Goal: Contribute content: Contribute content

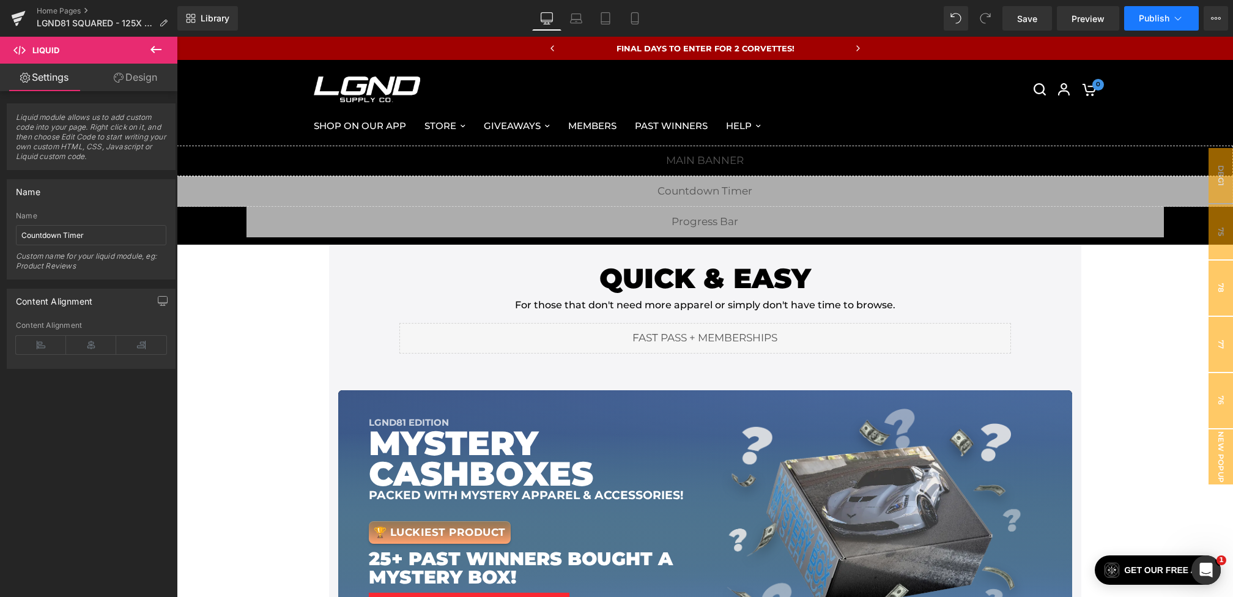
click at [1161, 24] on button "Publish" at bounding box center [1161, 18] width 75 height 24
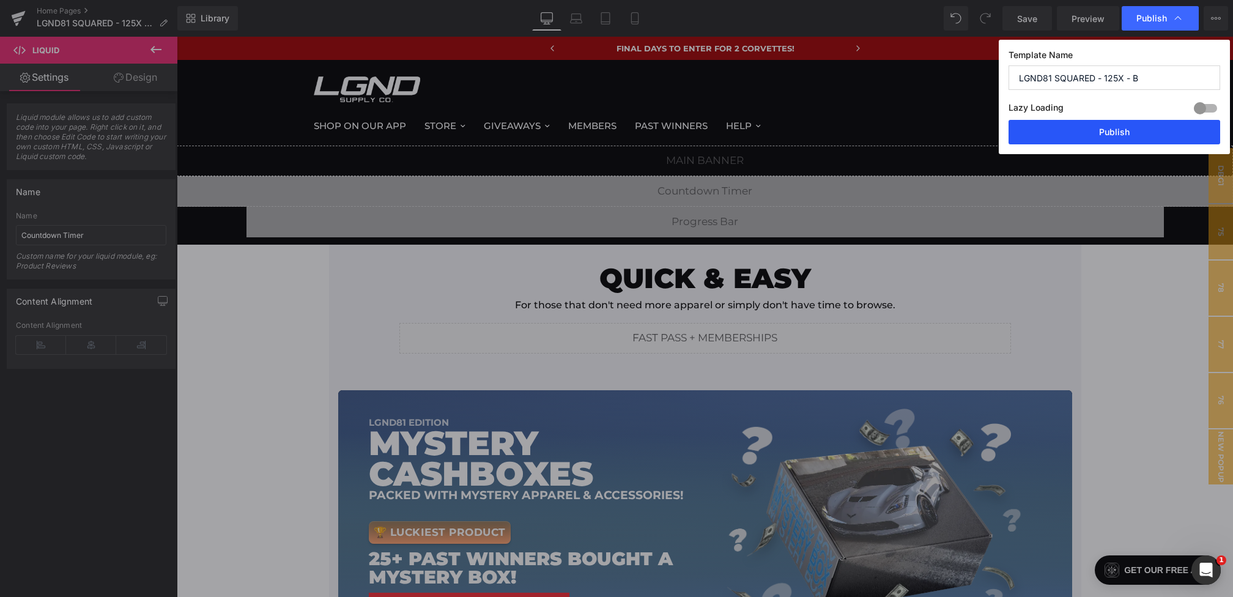
click at [1117, 141] on button "Publish" at bounding box center [1114, 132] width 212 height 24
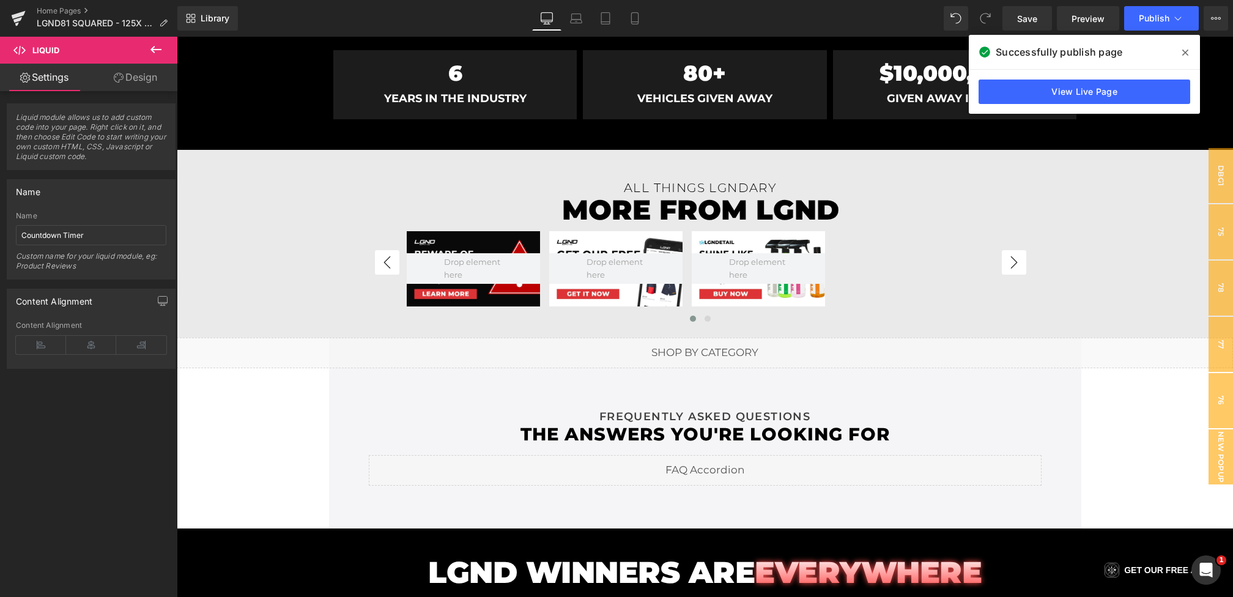
scroll to position [3407, 0]
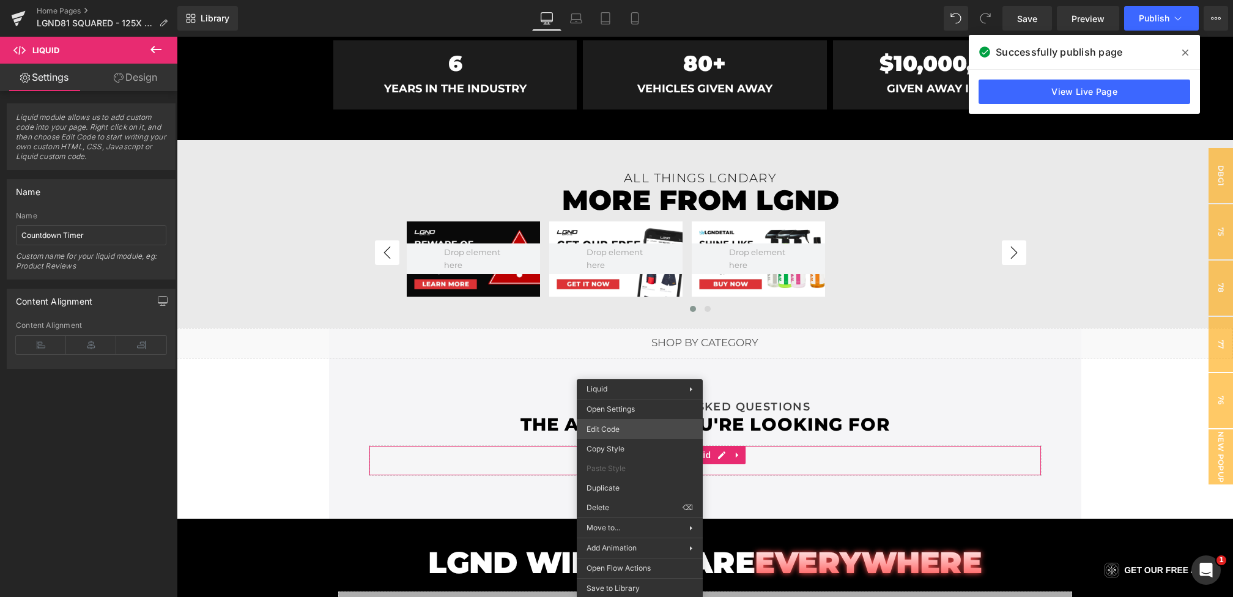
click at [605, 0] on div "You are previewing how the will restyle your page. You can not edit Elements in…" at bounding box center [616, 0] width 1233 height 0
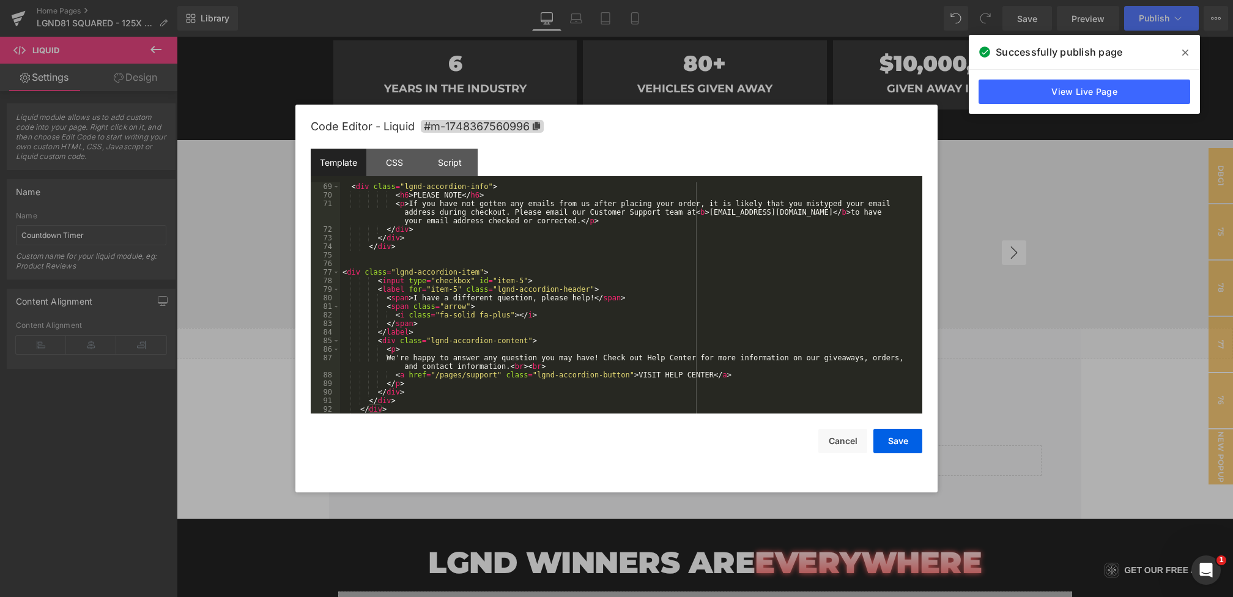
scroll to position [634, 0]
click at [655, 358] on div "< div class = "lgnd-accordion-info" > < h6 > PLEASE NOTE </ h6 > < p > If you h…" at bounding box center [628, 306] width 577 height 248
click at [908, 452] on button "Save" at bounding box center [897, 441] width 49 height 24
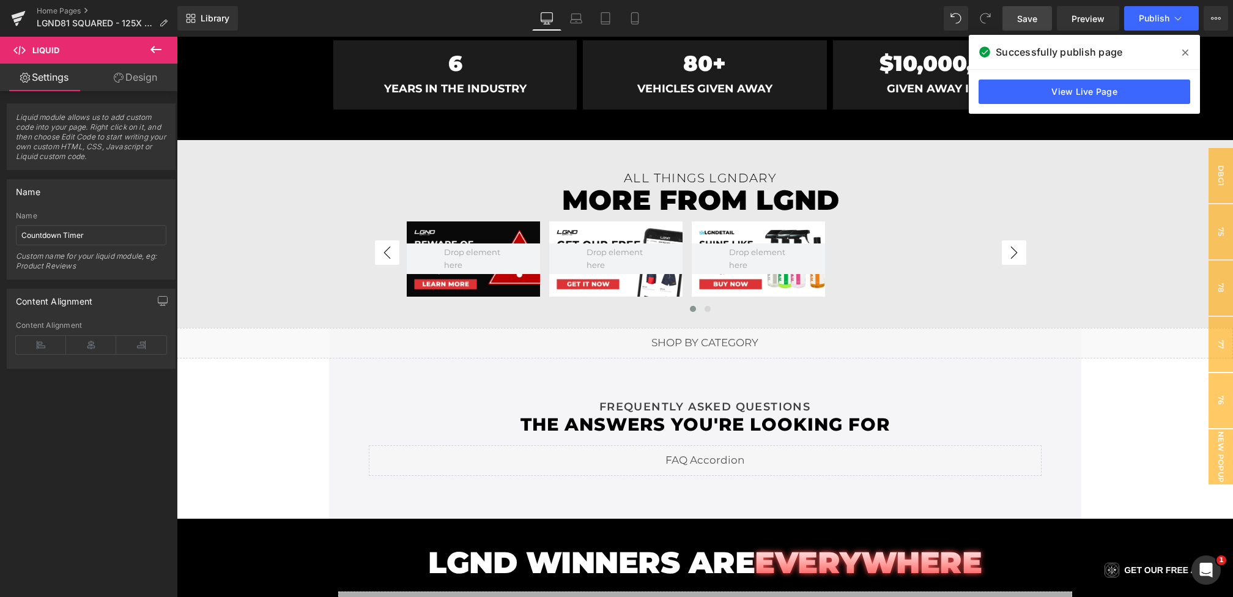
click at [1019, 9] on link "Save" at bounding box center [1027, 18] width 50 height 24
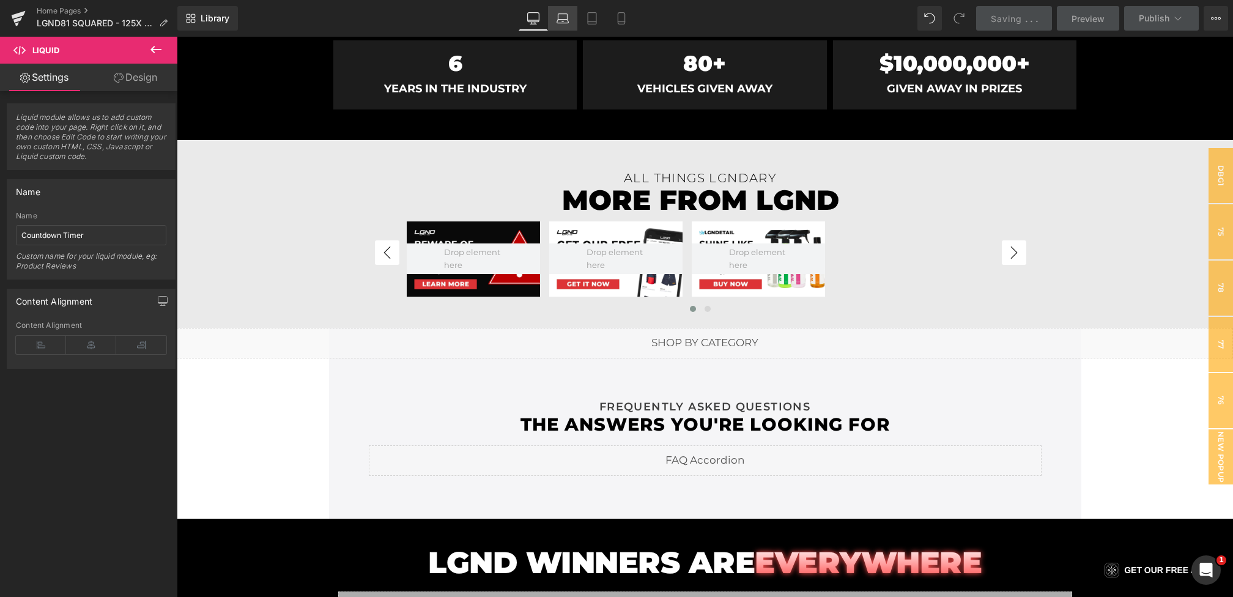
click at [564, 20] on icon at bounding box center [562, 18] width 12 height 12
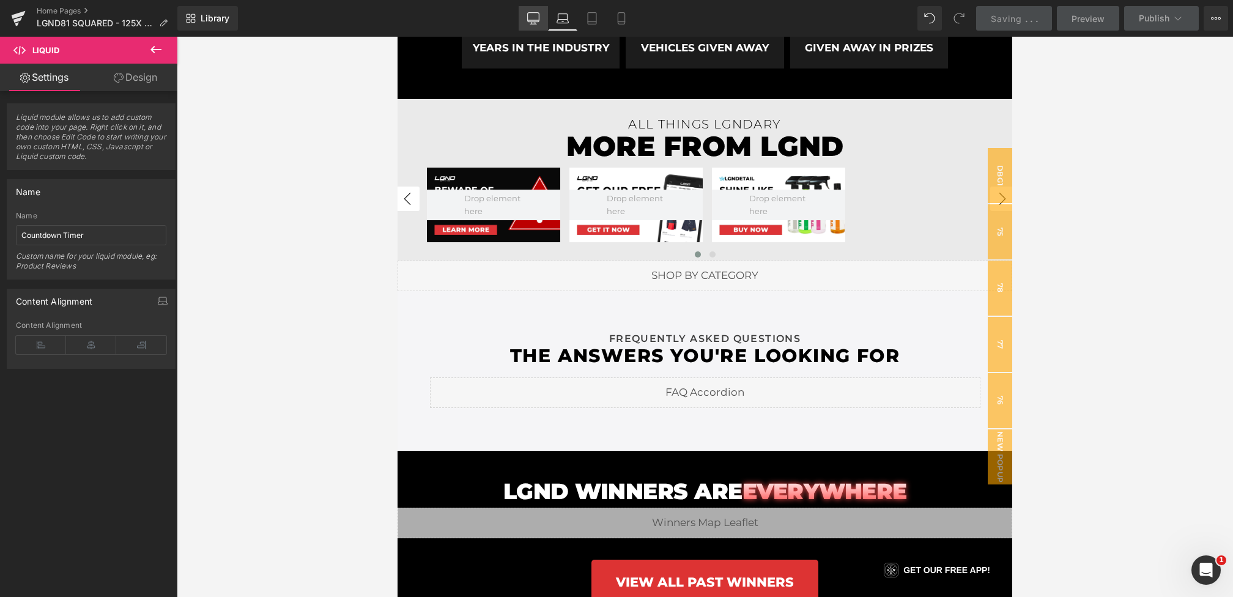
click at [539, 20] on icon at bounding box center [534, 17] width 12 height 9
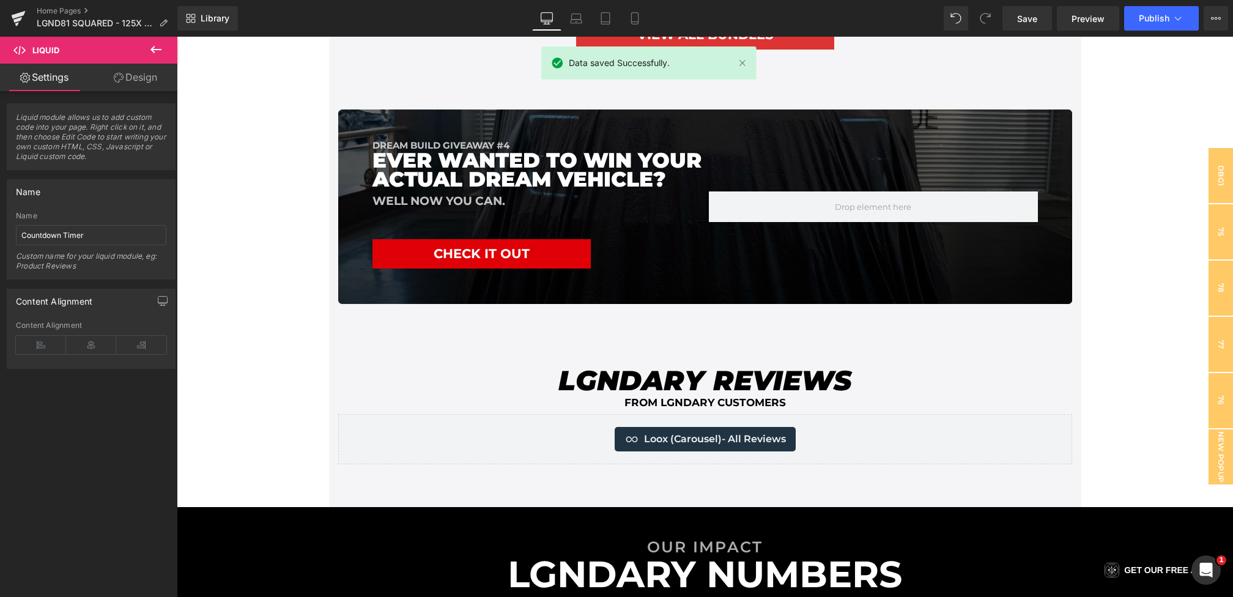
scroll to position [3388, 0]
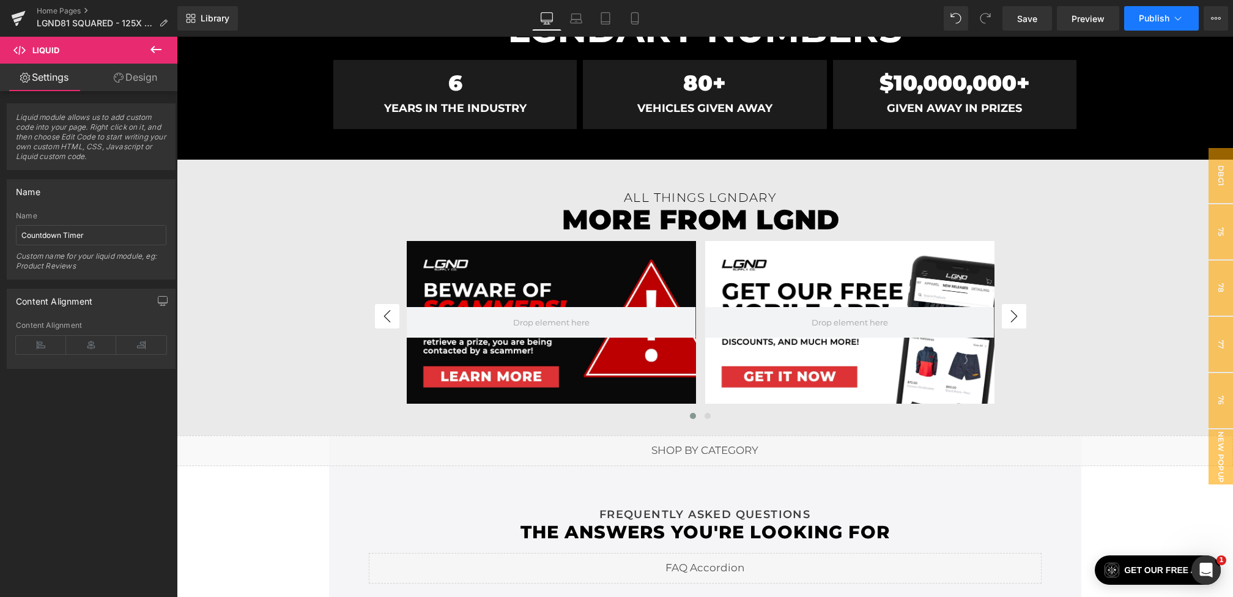
click at [1145, 15] on span "Publish" at bounding box center [1154, 18] width 31 height 10
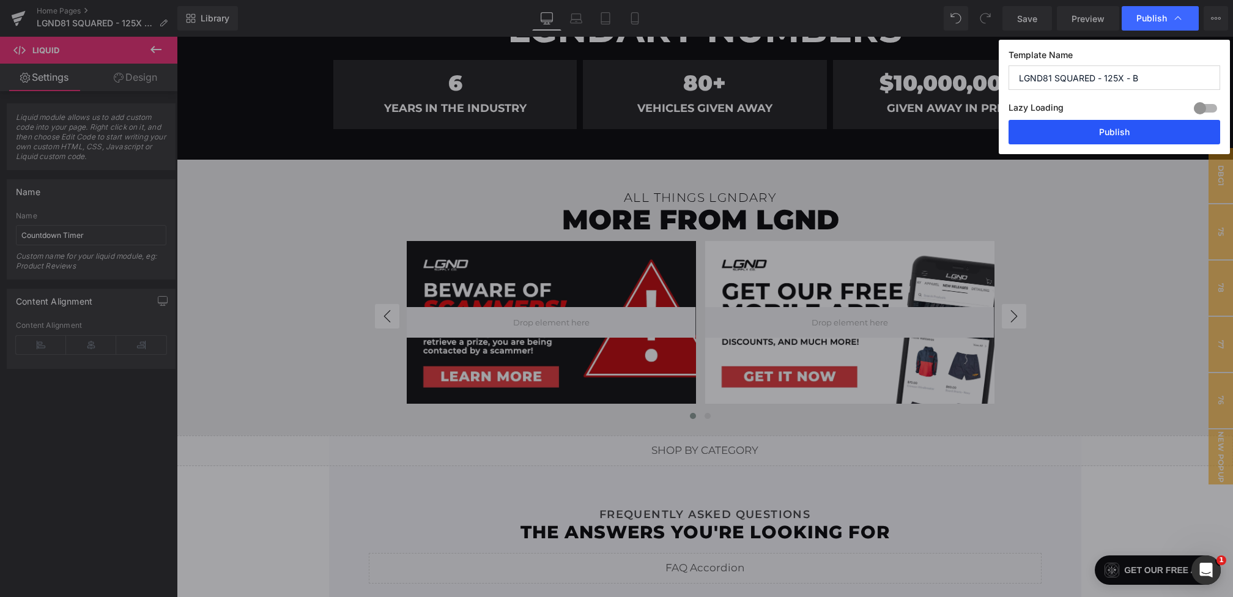
click at [1093, 131] on button "Publish" at bounding box center [1114, 132] width 212 height 24
